Goal: Information Seeking & Learning: Learn about a topic

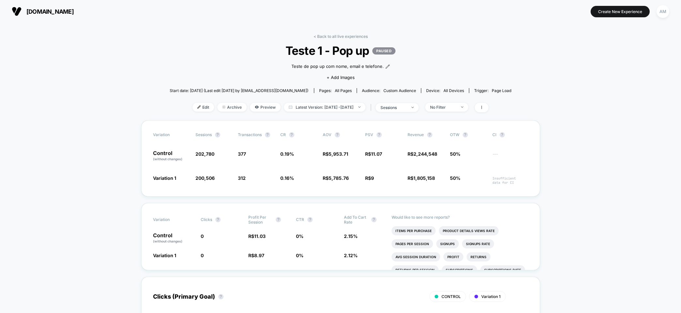
click at [45, 11] on span "[DOMAIN_NAME]" at bounding box center [49, 11] width 47 height 7
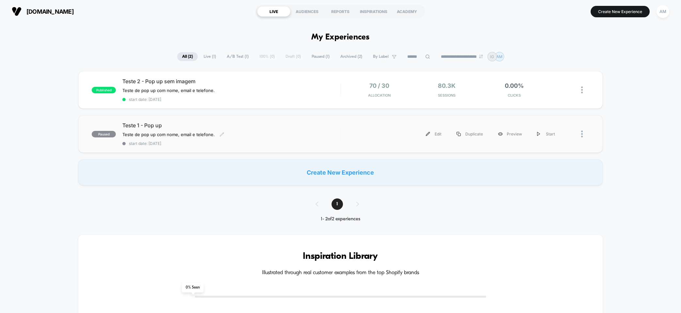
click at [174, 128] on span "Teste 1 - Pop up" at bounding box center [231, 125] width 218 height 7
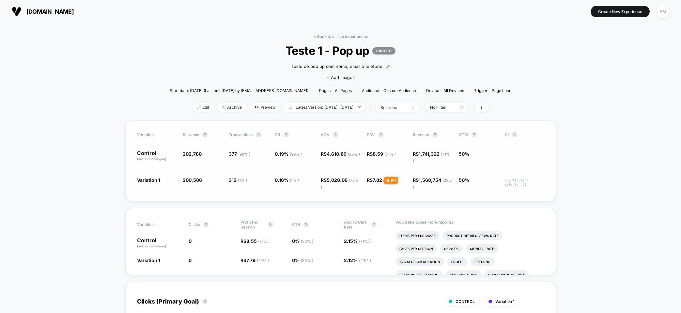
click at [376, 181] on span "7.82 ( 29 % )" at bounding box center [384, 180] width 23 height 6
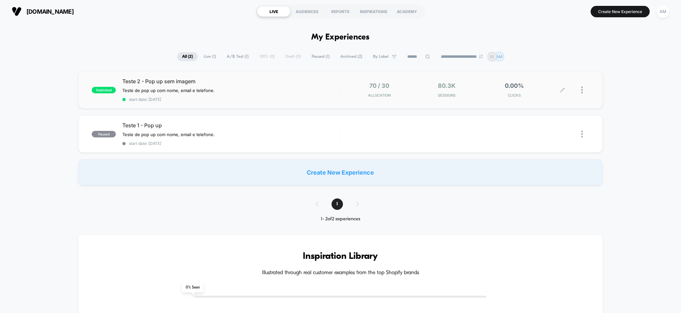
click at [332, 91] on div "Teste 2 - Pop up sem imagem Teste de pop up com nome, email e telefone. Click t…" at bounding box center [231, 90] width 218 height 24
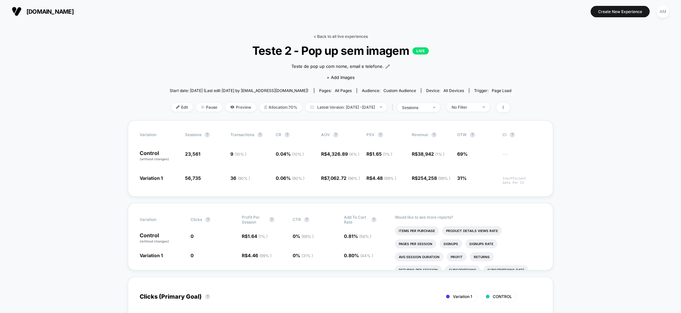
click at [335, 37] on link "< Back to all live experiences" at bounding box center [341, 36] width 54 height 5
